Goal: Task Accomplishment & Management: Use online tool/utility

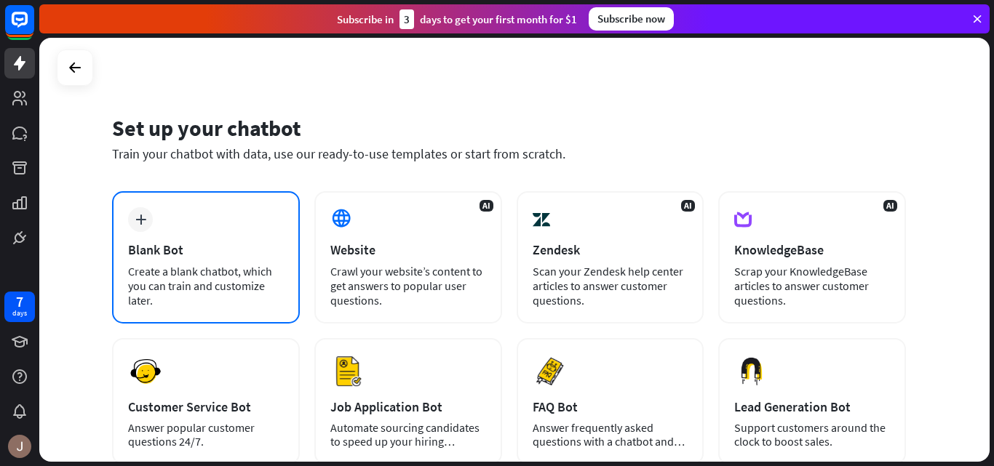
click at [242, 223] on div "plus Blank Bot Create a blank chatbot, which you can train and customize later." at bounding box center [206, 257] width 188 height 132
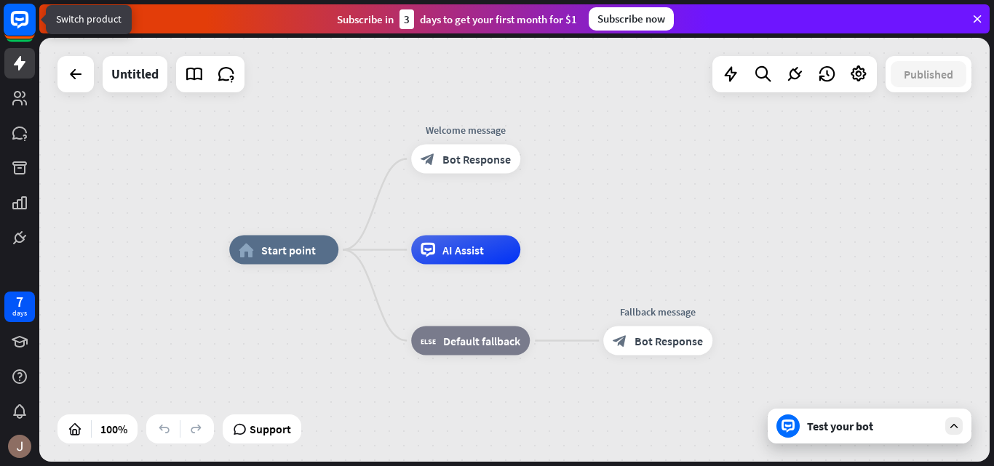
click at [9, 34] on rect at bounding box center [20, 20] width 32 height 32
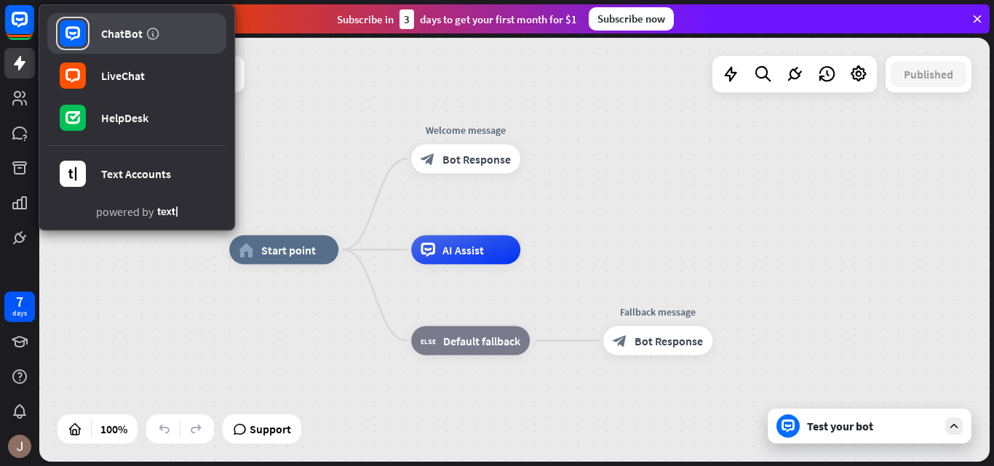
click at [105, 31] on div "ChatBot" at bounding box center [121, 33] width 41 height 15
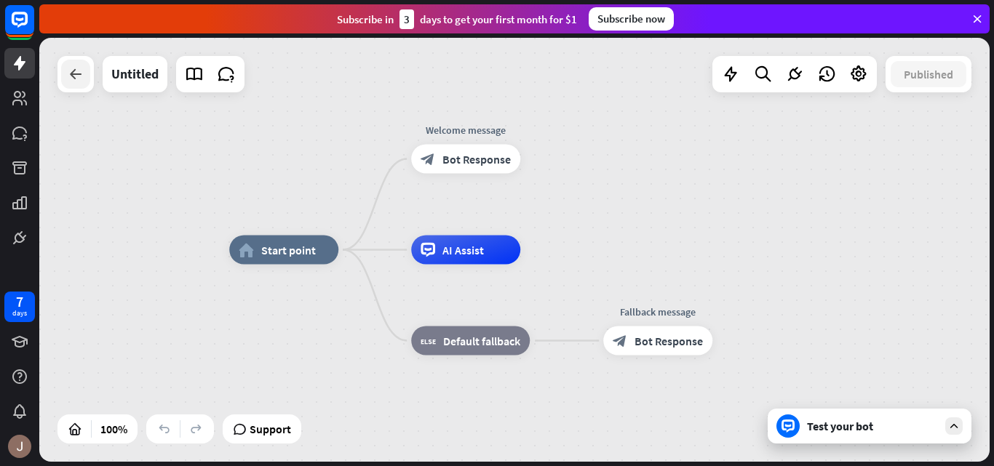
click at [67, 75] on icon at bounding box center [75, 73] width 17 height 17
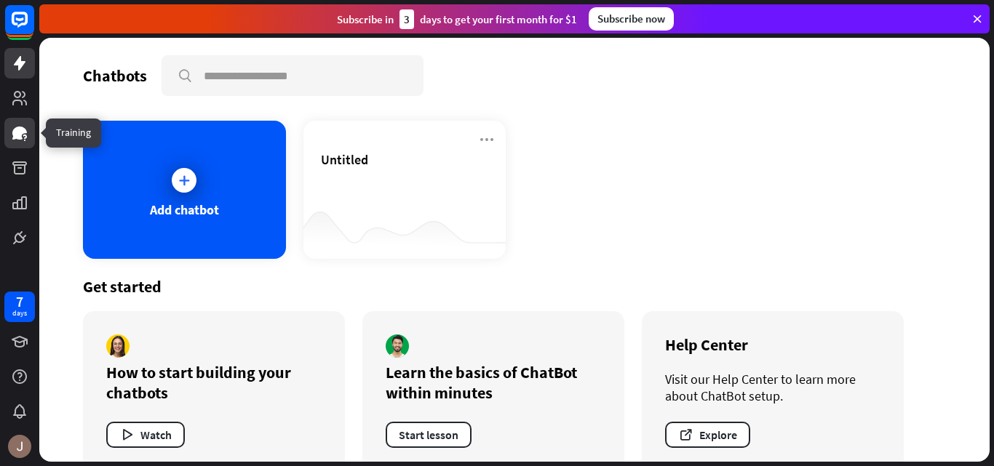
click at [24, 132] on icon at bounding box center [19, 133] width 15 height 13
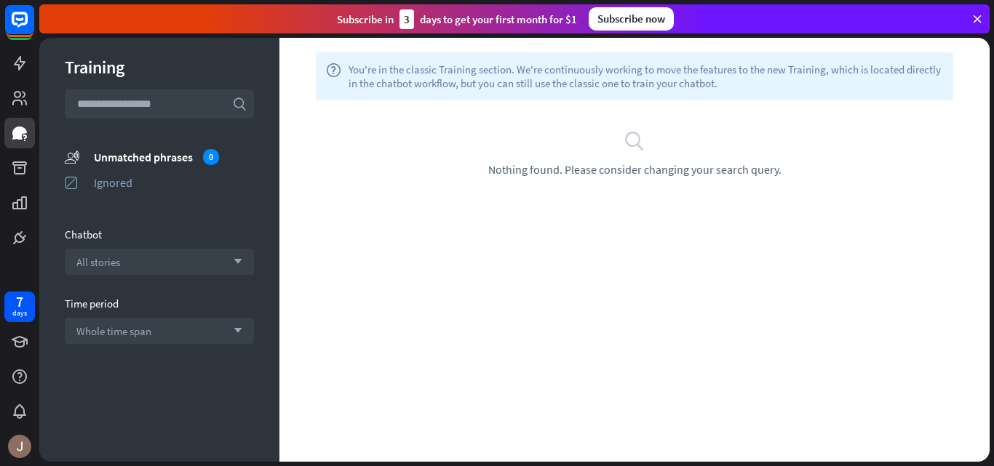
click at [148, 99] on input "text" at bounding box center [159, 103] width 189 height 29
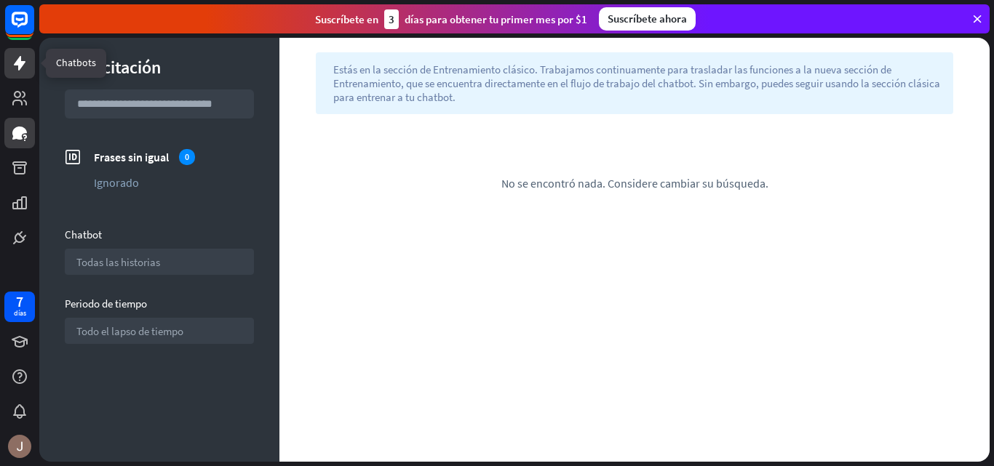
click at [22, 63] on icon at bounding box center [20, 63] width 12 height 15
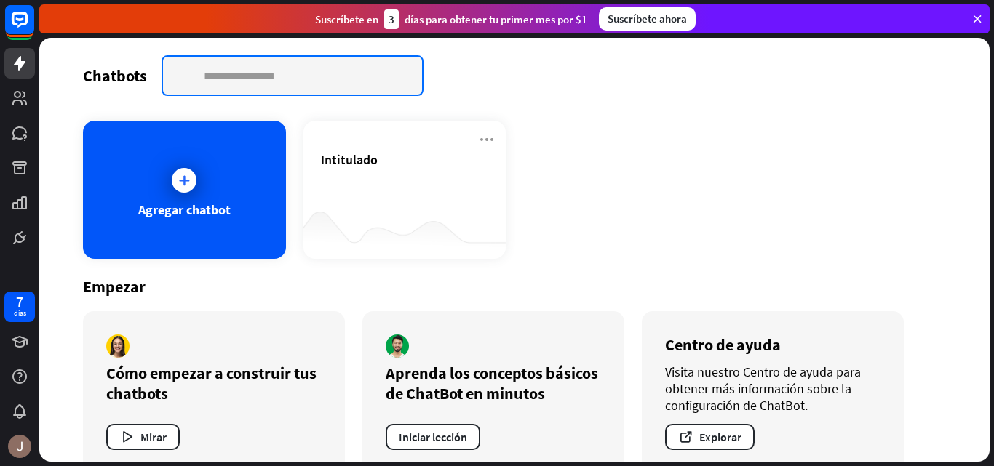
click at [345, 63] on input "text" at bounding box center [292, 76] width 259 height 38
type input "****"
